Goal: Information Seeking & Learning: Learn about a topic

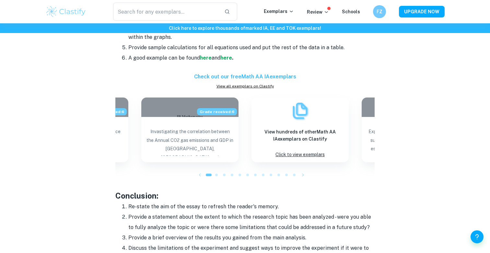
scroll to position [654, 0]
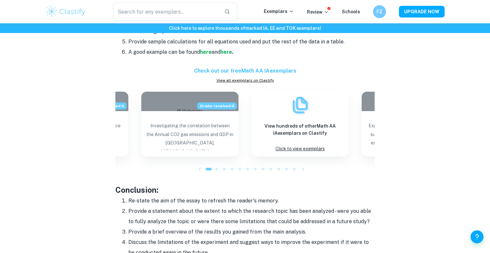
click at [243, 68] on h6 "Check out our free Math AA IA exemplars" at bounding box center [244, 71] width 259 height 8
click at [242, 78] on link "View all exemplars on Clastify" at bounding box center [244, 80] width 259 height 6
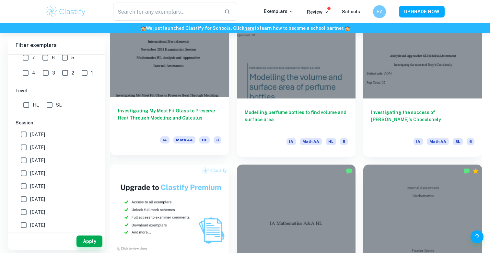
scroll to position [364, 0]
click at [148, 120] on h6 "Investigating My Most Fit Glass to Preserve Heat Through Modeling and Calculus" at bounding box center [169, 117] width 103 height 21
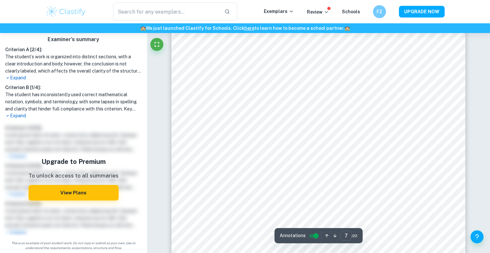
scroll to position [2767, 0]
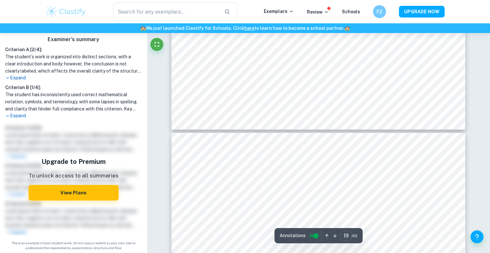
type input "20"
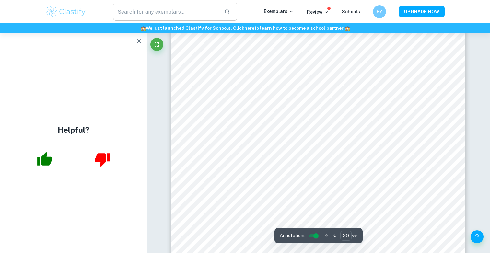
scroll to position [0, 0]
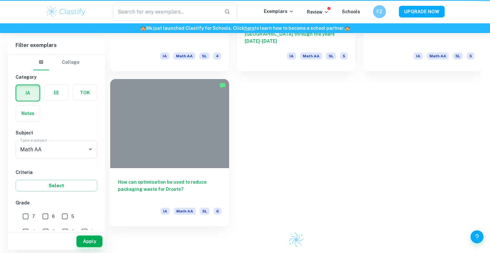
scroll to position [364, 0]
